Goal: Information Seeking & Learning: Learn about a topic

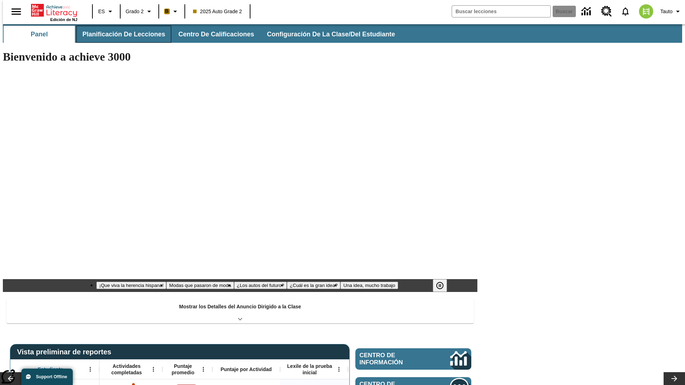
click at [119, 34] on span "Planificación de lecciones" at bounding box center [123, 34] width 83 height 8
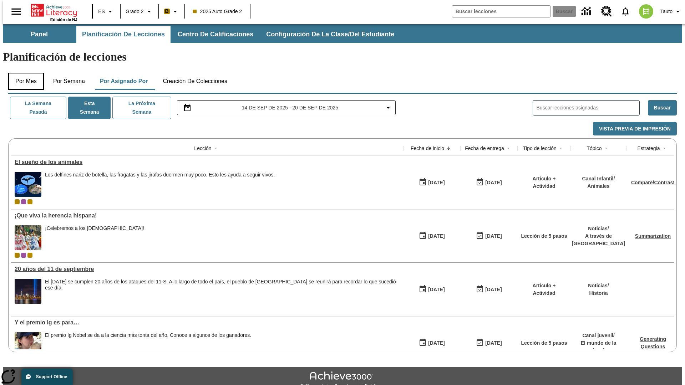
click at [23, 73] on button "Por mes" at bounding box center [26, 81] width 36 height 17
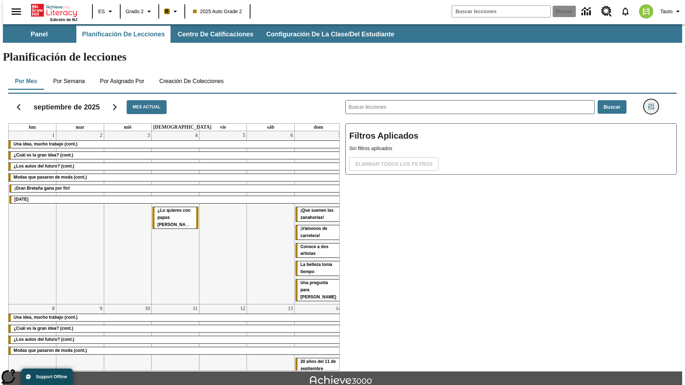
click at [653, 103] on icon "Menú lateral de filtros" at bounding box center [651, 106] width 6 height 6
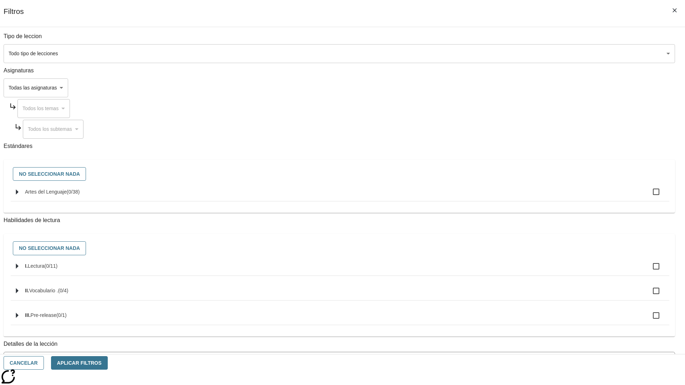
click at [514, 54] on body "[MEDICAL_DATA] al contenido principal Edición de NJ ES Grado 2 B 2025 Auto Grad…" at bounding box center [342, 220] width 679 height 393
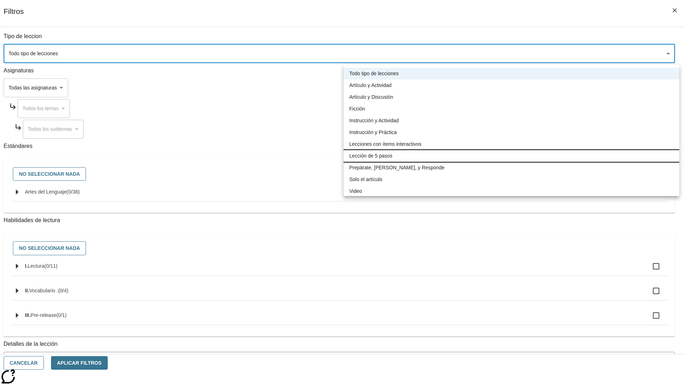
click at [511, 156] on li "Lección de 5 pasos" at bounding box center [511, 156] width 336 height 12
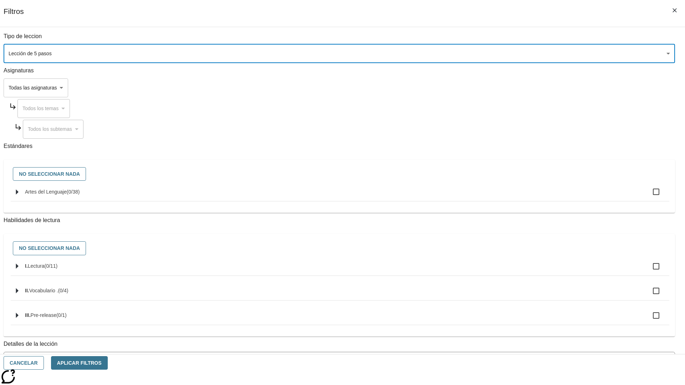
type input "1"
click at [108, 363] on button "Aplicar Filtros" at bounding box center [79, 363] width 57 height 14
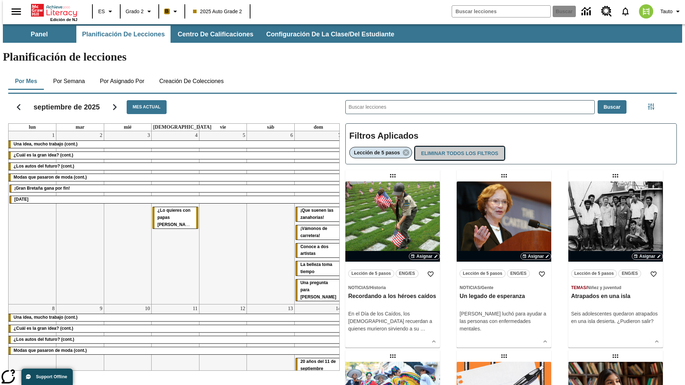
click at [458, 147] on button "Eliminar todos los filtros" at bounding box center [459, 154] width 89 height 14
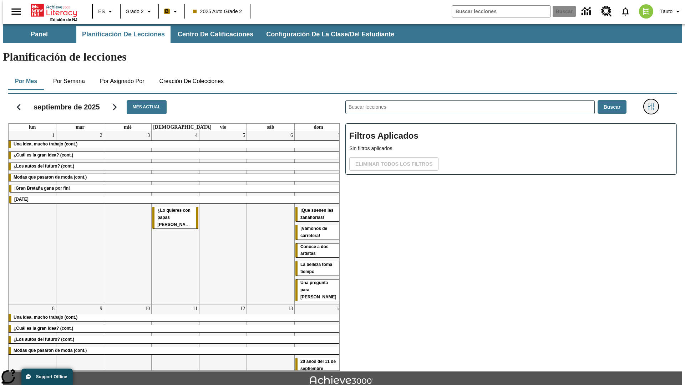
click at [653, 103] on icon "Menú lateral de filtros" at bounding box center [651, 106] width 6 height 6
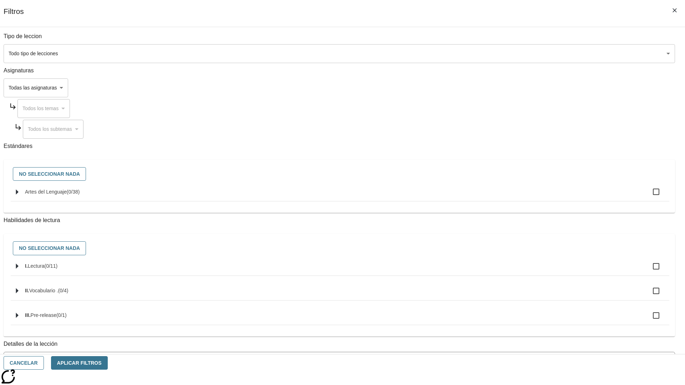
click at [514, 88] on body "[MEDICAL_DATA] al contenido principal Edición de NJ ES Grado 2 B 2025 Auto Grad…" at bounding box center [342, 220] width 679 height 393
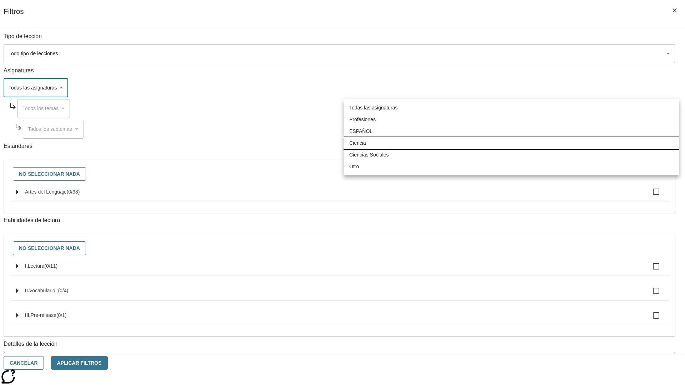
click at [511, 143] on li "Ciencia" at bounding box center [511, 143] width 336 height 12
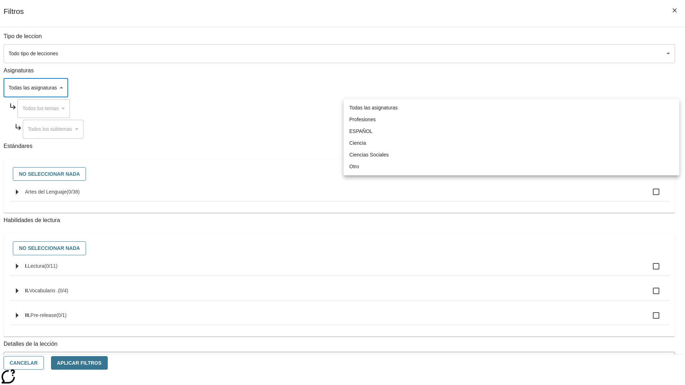
type input "2"
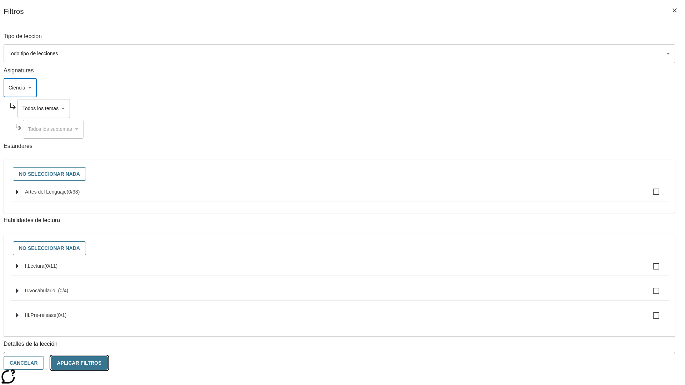
click at [108, 363] on button "Aplicar Filtros" at bounding box center [79, 363] width 57 height 14
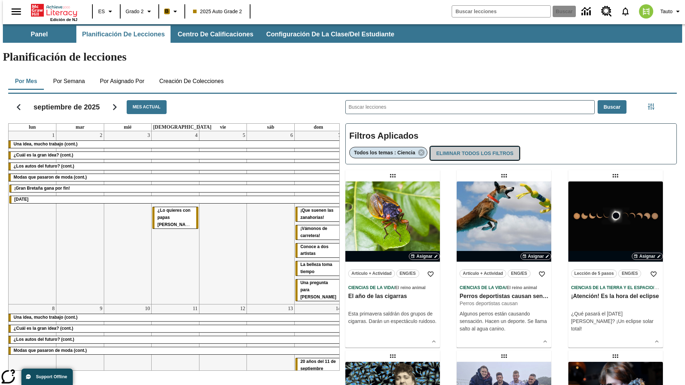
click at [474, 147] on button "Eliminar todos los filtros" at bounding box center [474, 154] width 89 height 14
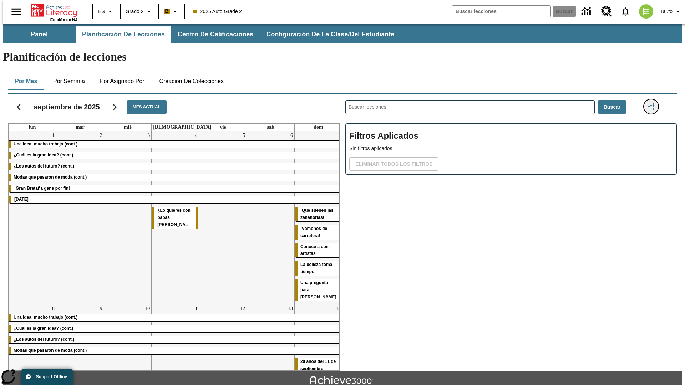
click at [653, 103] on icon "Menú lateral de filtros" at bounding box center [651, 106] width 6 height 6
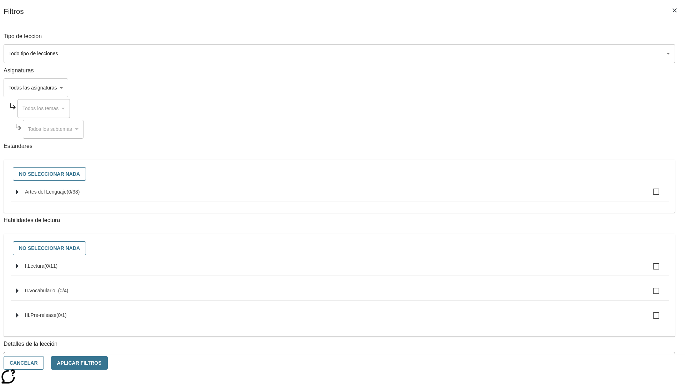
click at [67, 195] on span "Artes del Lenguaje" at bounding box center [46, 192] width 42 height 6
click at [648, 196] on input "Artes del Lenguaje ( 0 / 38 )" at bounding box center [655, 191] width 15 height 15
checkbox input "true"
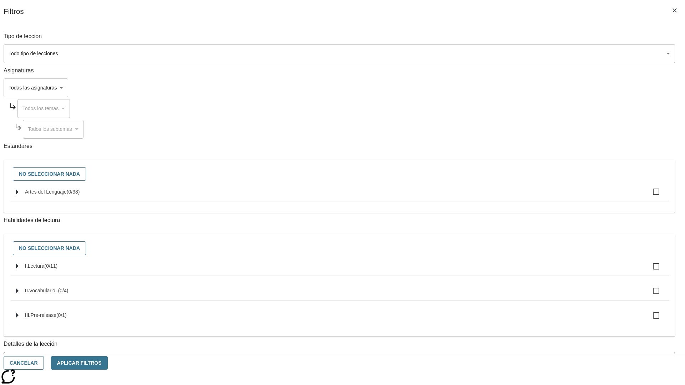
checkbox input "true"
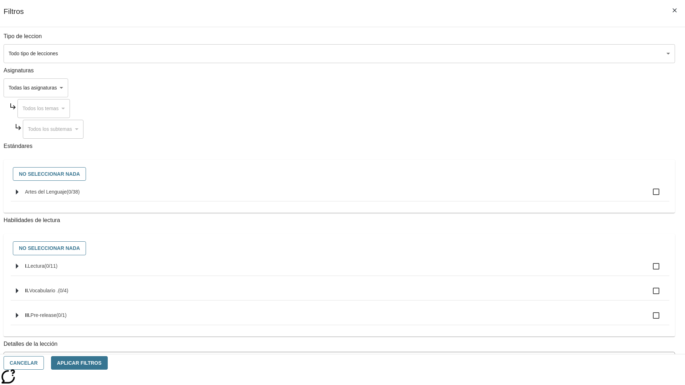
checkbox input "true"
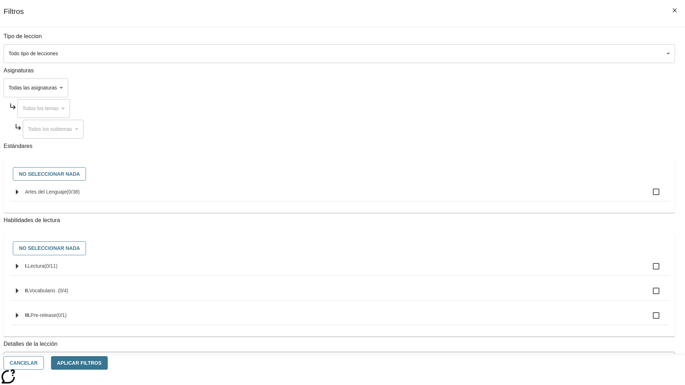
checkbox input "true"
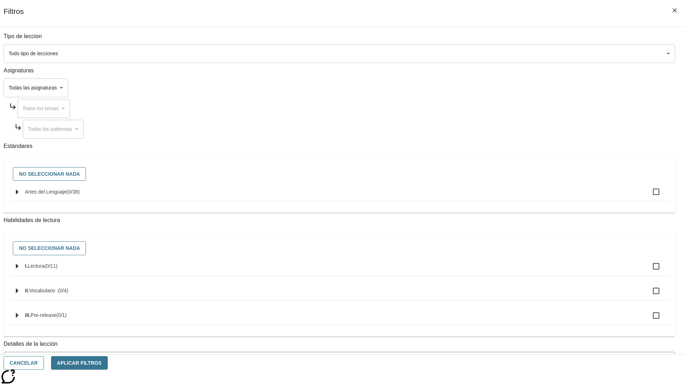
checkbox input "true"
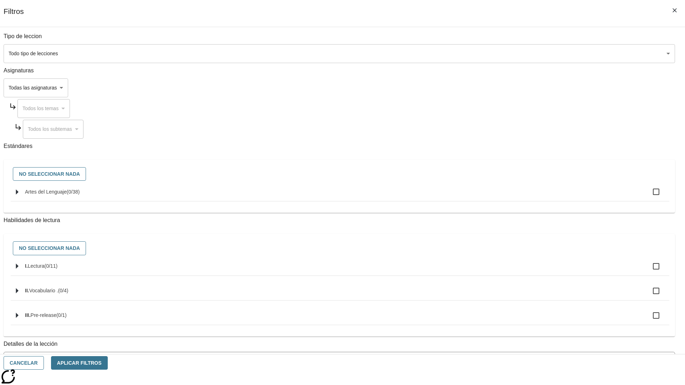
checkbox input "true"
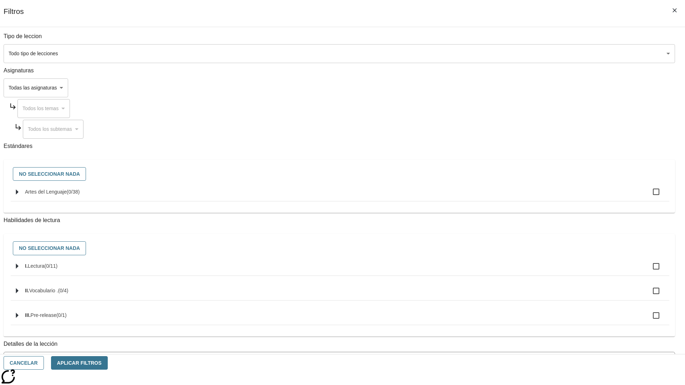
checkbox input "true"
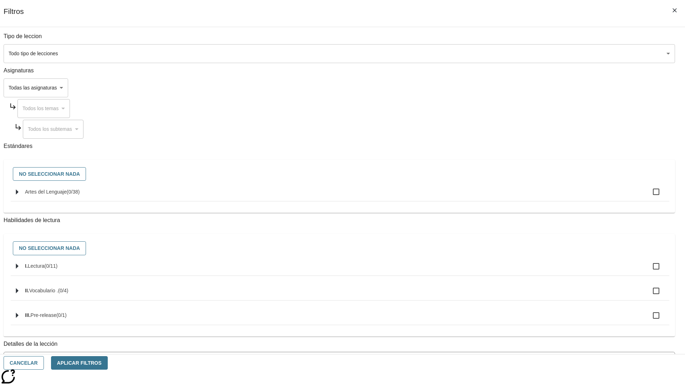
checkbox input "true"
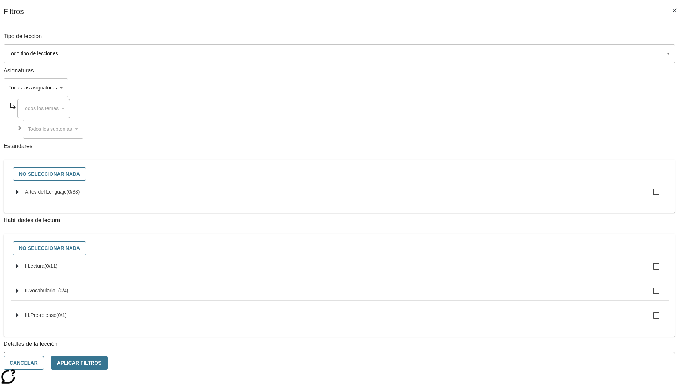
checkbox input "true"
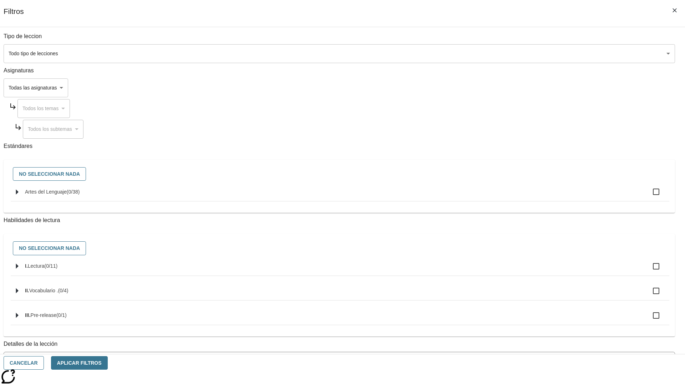
checkbox input "true"
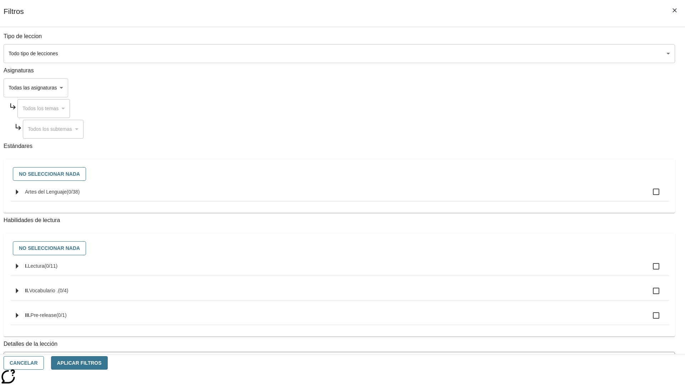
checkbox input "true"
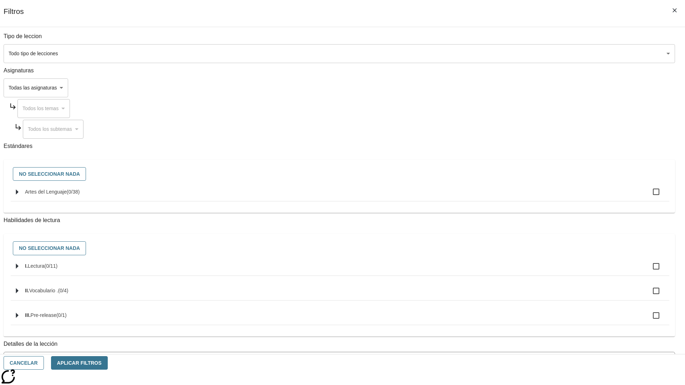
checkbox input "true"
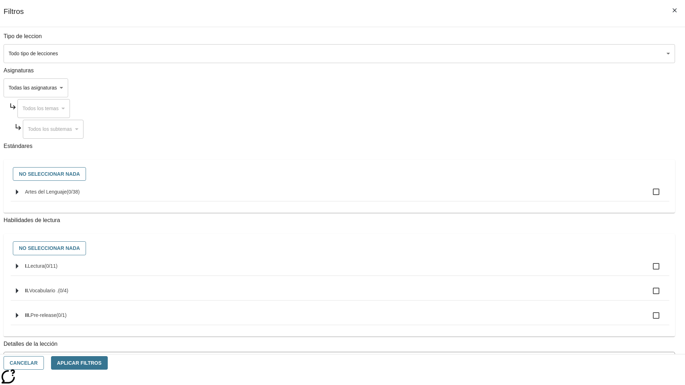
checkbox input "true"
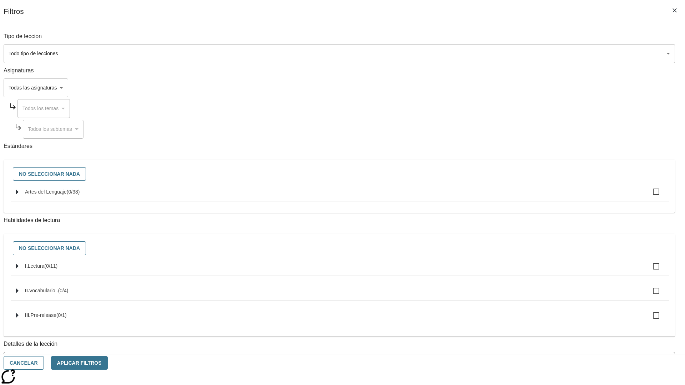
checkbox input "true"
click at [108, 363] on button "Aplicar Filtros" at bounding box center [79, 363] width 57 height 14
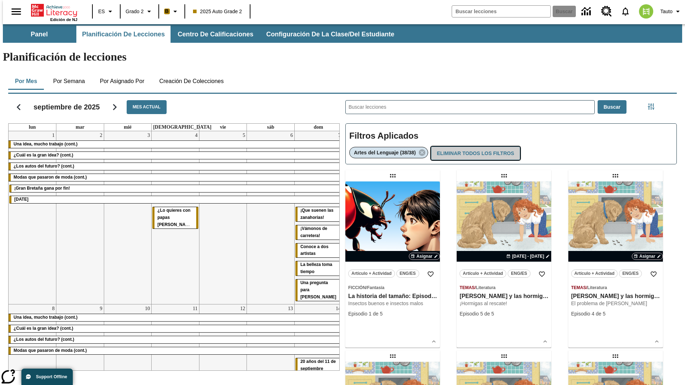
click at [475, 147] on button "Eliminar todos los filtros" at bounding box center [475, 154] width 89 height 14
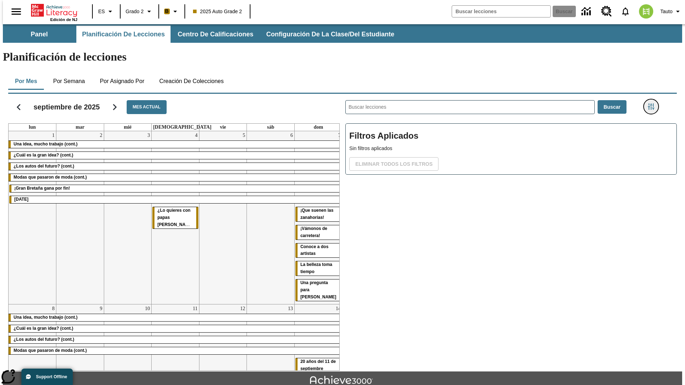
click at [653, 103] on icon "Menú lateral de filtros" at bounding box center [651, 106] width 6 height 6
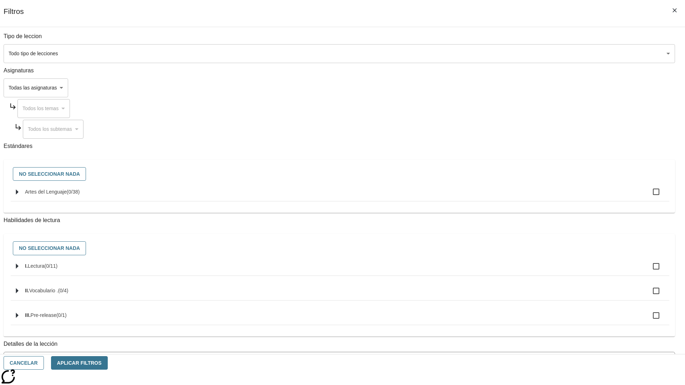
click at [514, 274] on label "I. Lectura ( 0 / 11 )" at bounding box center [344, 266] width 638 height 15
click at [648, 274] on input "I. Lectura ( 0 / 11 )" at bounding box center [655, 266] width 15 height 15
checkbox input "true"
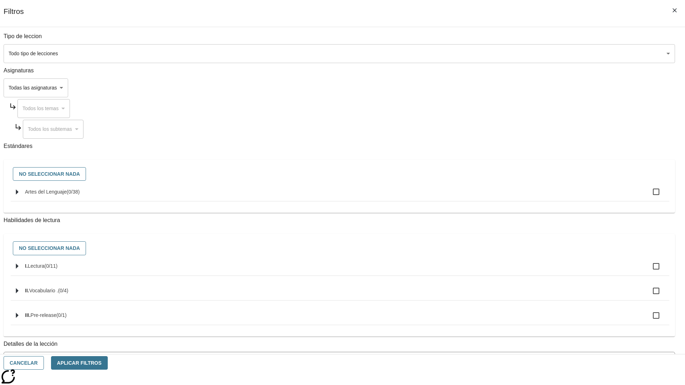
checkbox input "true"
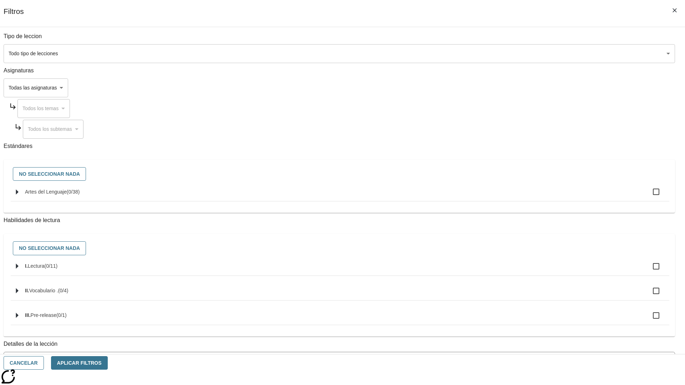
checkbox input "true"
click at [108, 363] on button "Aplicar Filtros" at bounding box center [79, 363] width 57 height 14
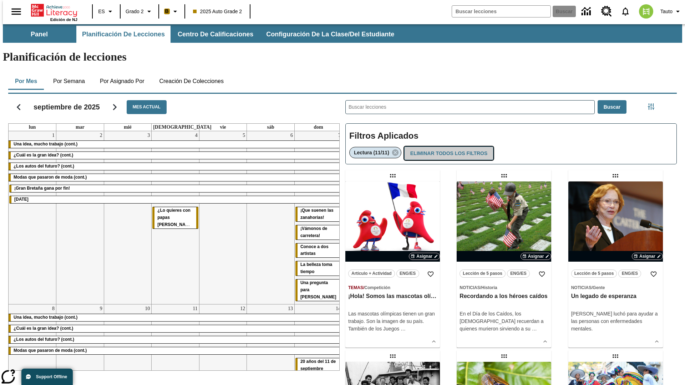
click at [448, 147] on button "Eliminar todos los filtros" at bounding box center [448, 154] width 89 height 14
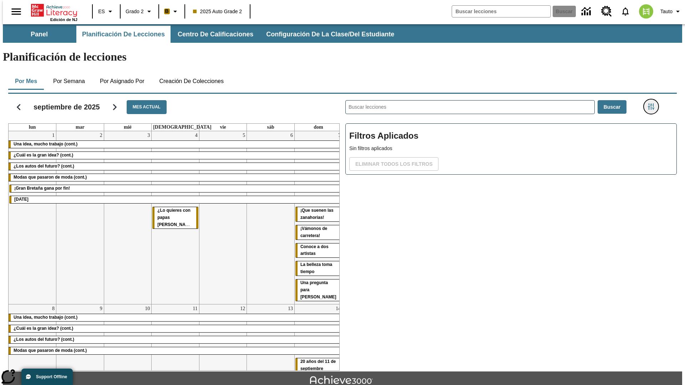
click at [653, 103] on icon "Menú lateral de filtros" at bounding box center [651, 106] width 6 height 6
